Goal: Download file/media

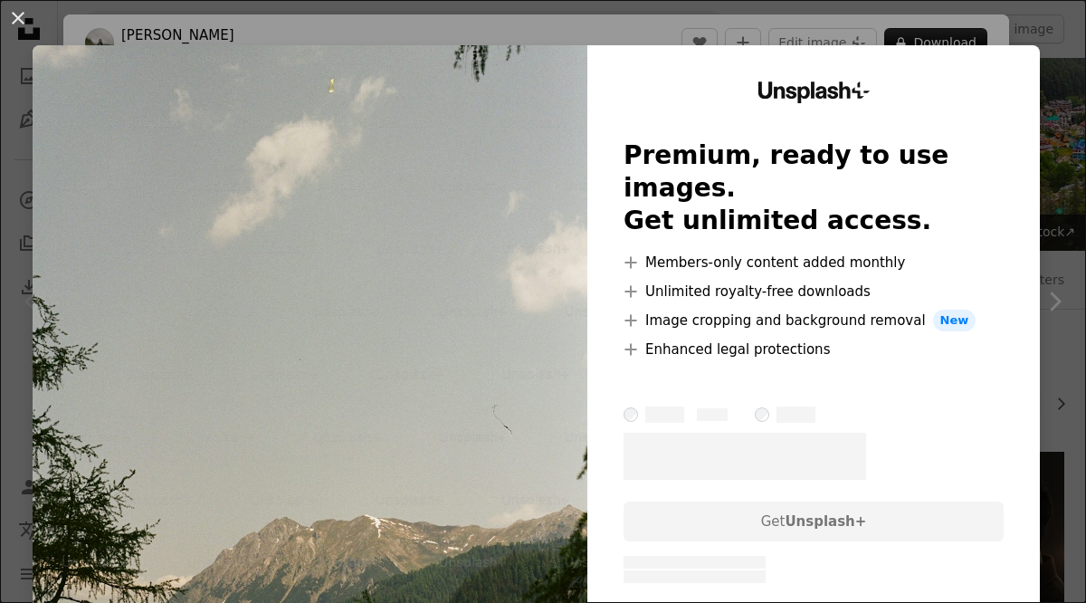
scroll to position [523, 0]
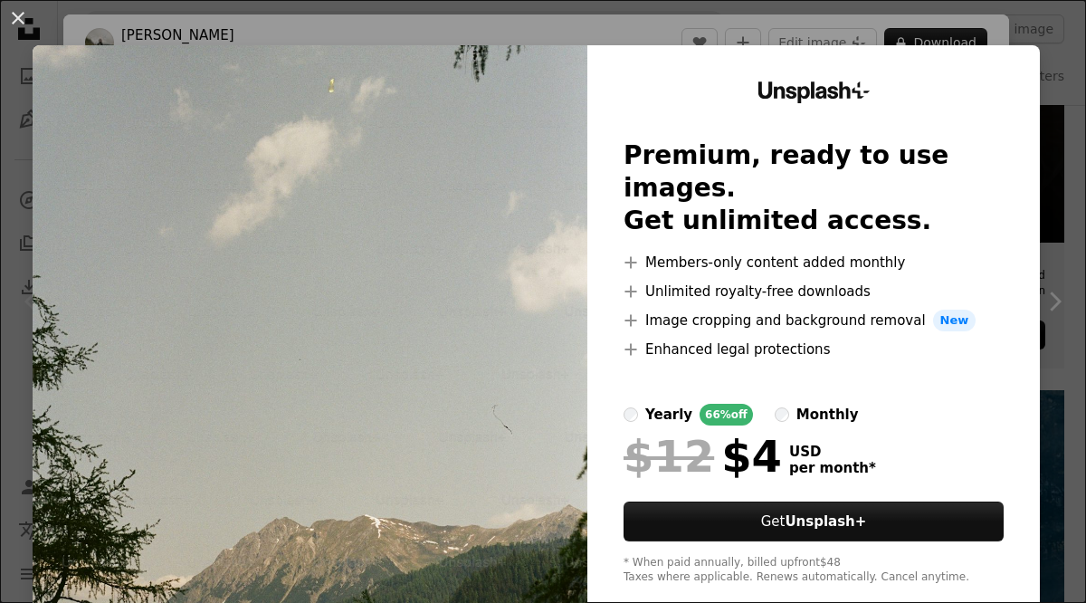
click at [489, 148] on img at bounding box center [310, 333] width 555 height 576
click at [546, 233] on img at bounding box center [310, 333] width 555 height 576
click at [180, 332] on img at bounding box center [310, 333] width 555 height 576
click at [264, 319] on img at bounding box center [310, 333] width 555 height 576
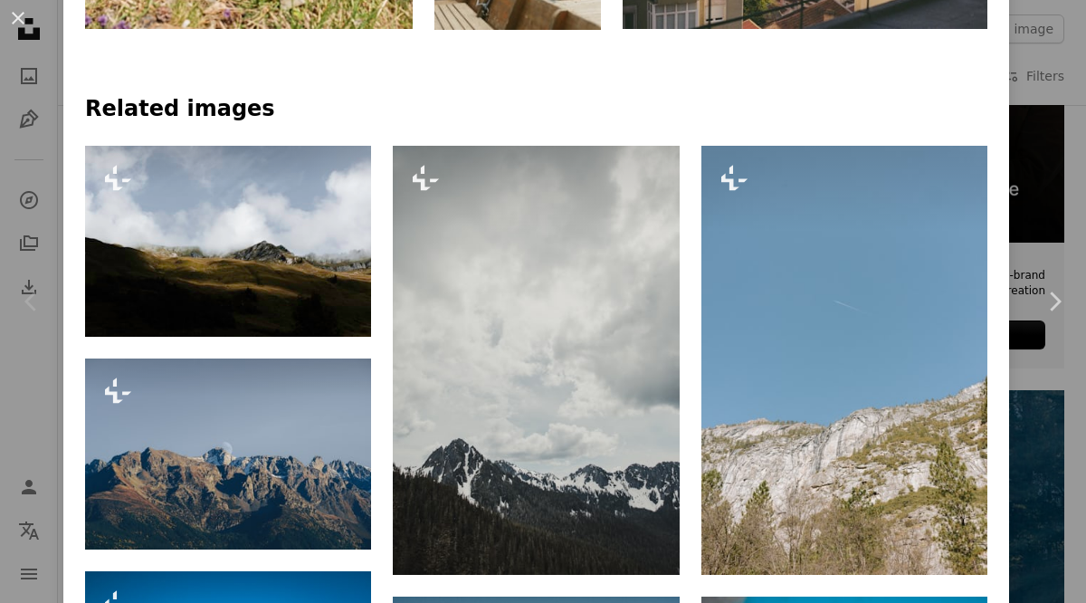
scroll to position [1209, 0]
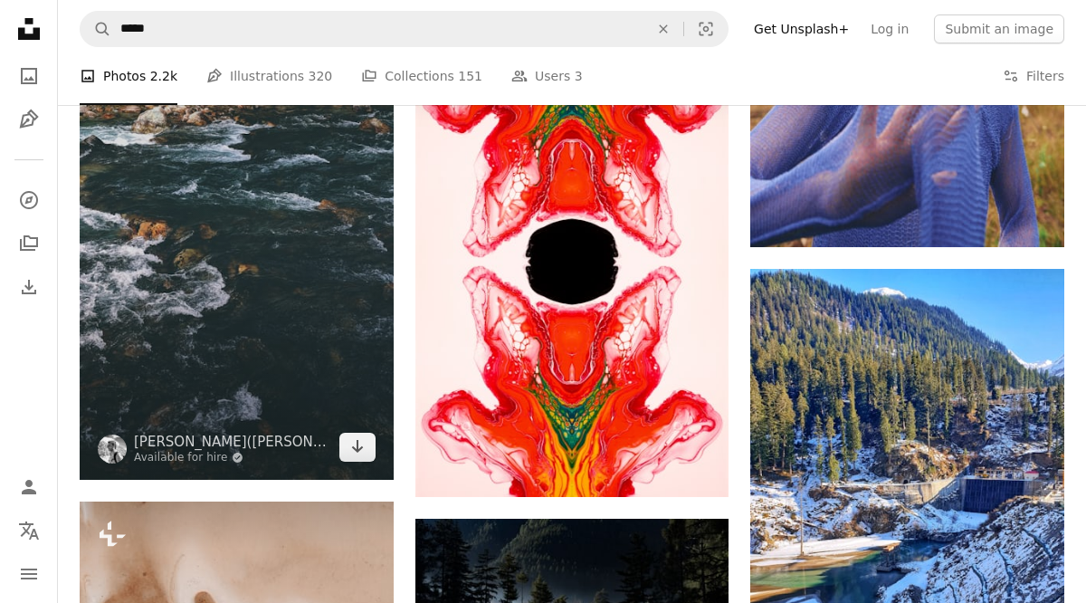
scroll to position [2202, 0]
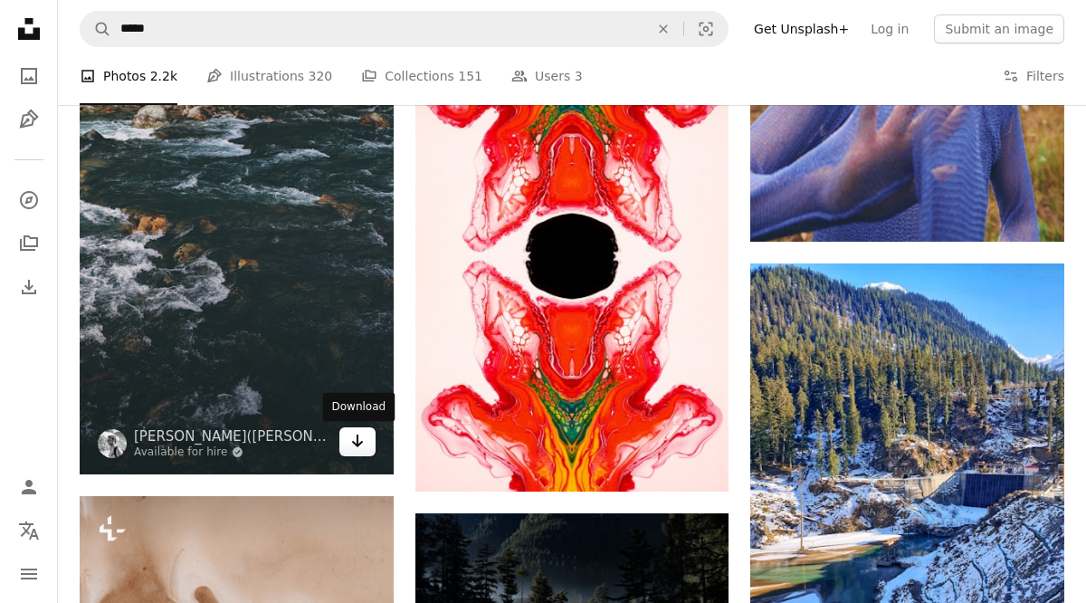
click at [347, 450] on link "Arrow pointing down" at bounding box center [357, 441] width 36 height 29
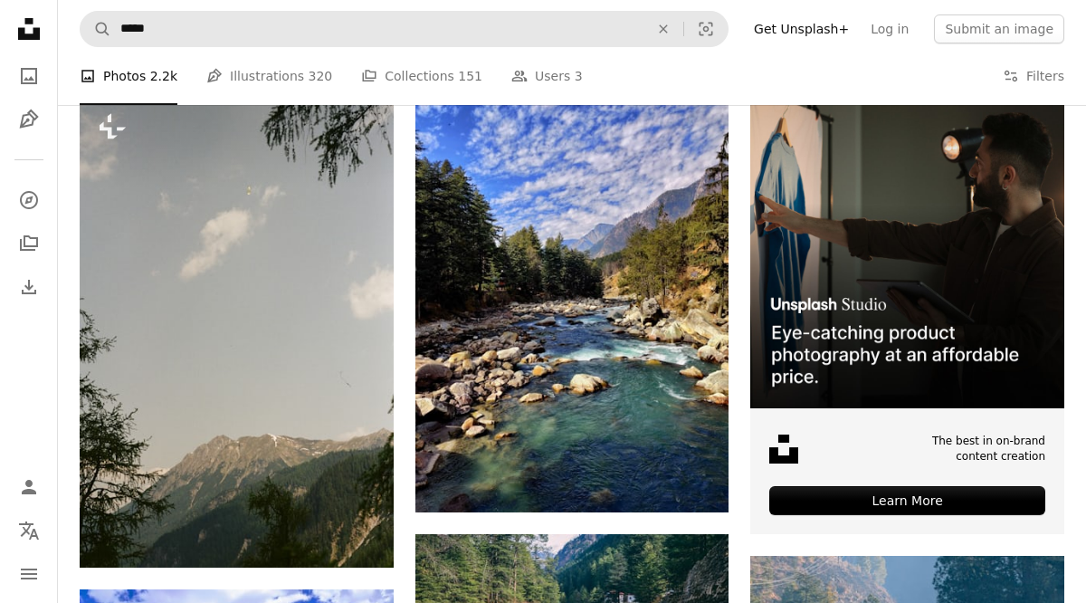
scroll to position [0, 0]
